Goal: Find specific page/section: Find specific page/section

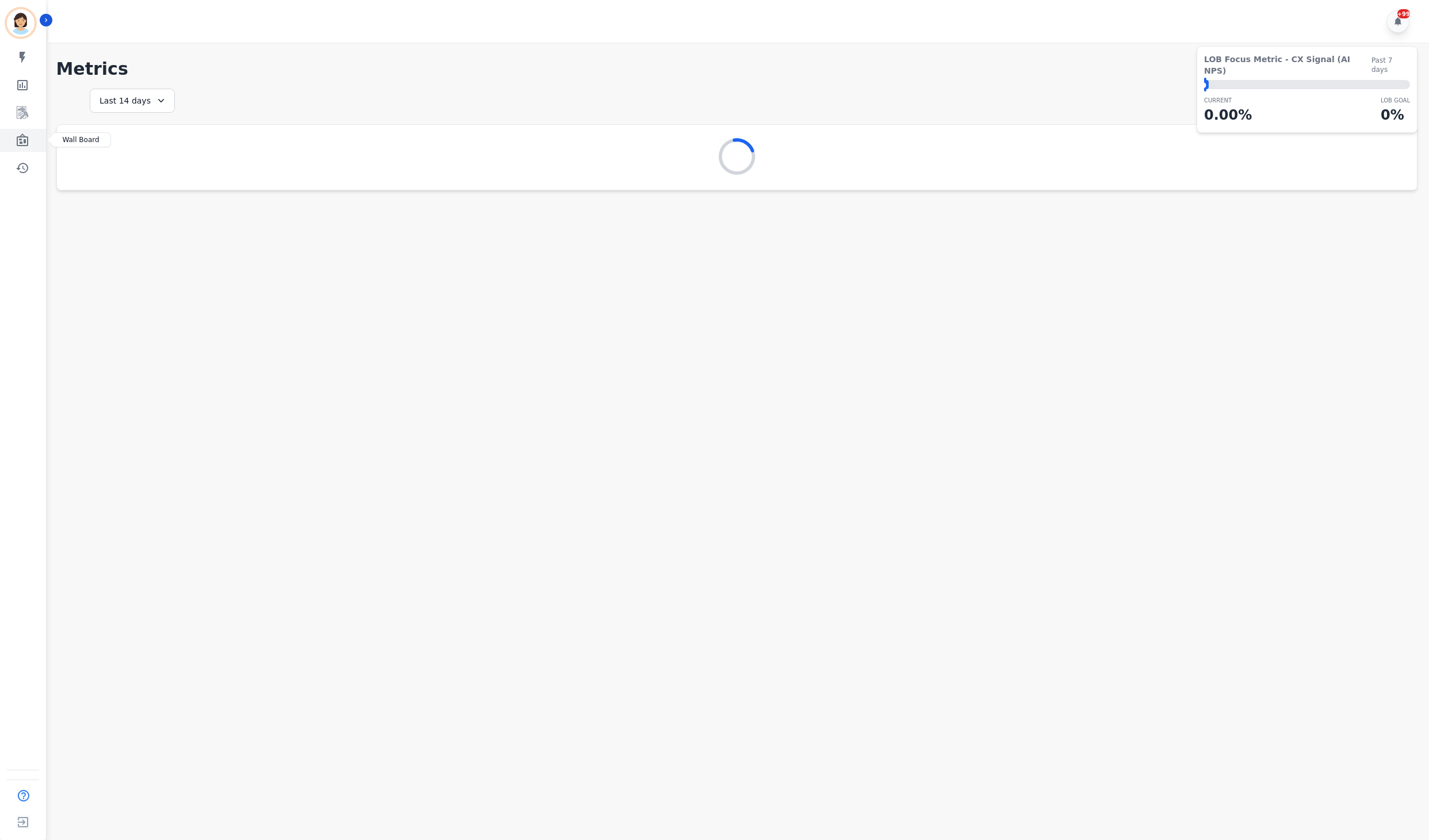
click at [28, 143] on icon "Sidebar" at bounding box center [22, 140] width 12 height 13
